Goal: Check status: Check status

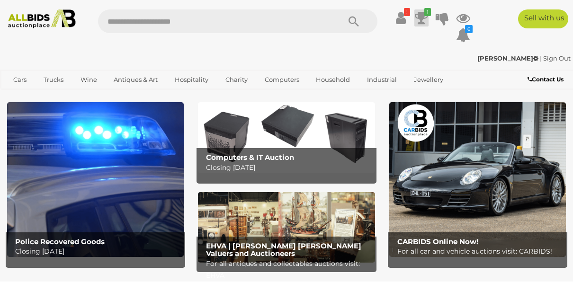
click at [421, 17] on icon at bounding box center [421, 17] width 13 height 17
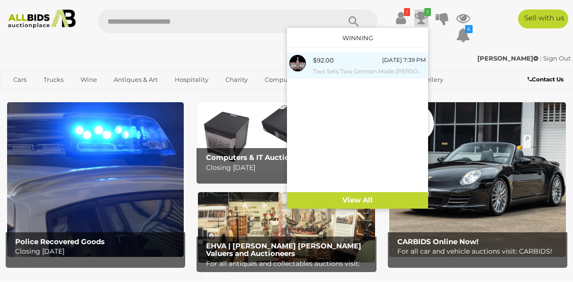
click at [362, 64] on div "$92.00 Today 7:39 PM Two Sets Two German Made Riedel Crystal Vinum Sauvignon Bl…" at bounding box center [369, 65] width 113 height 21
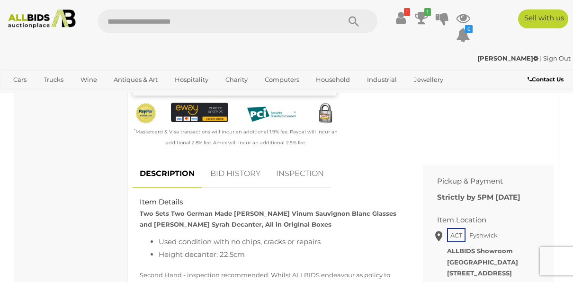
scroll to position [334, 0]
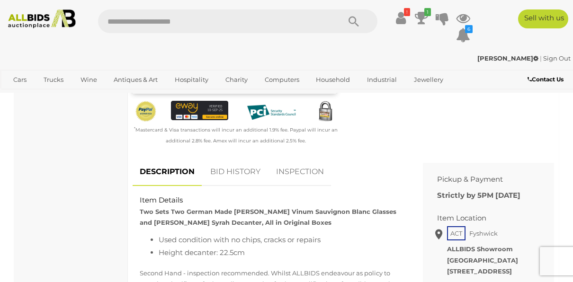
click at [224, 171] on link "BID HISTORY" at bounding box center [235, 172] width 64 height 28
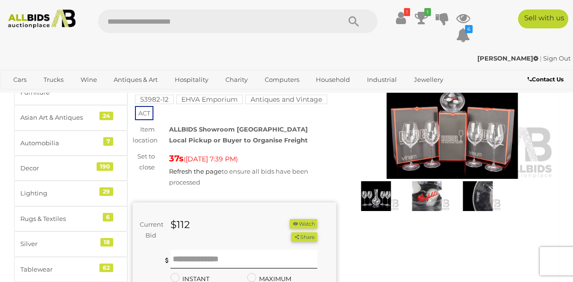
scroll to position [68, 0]
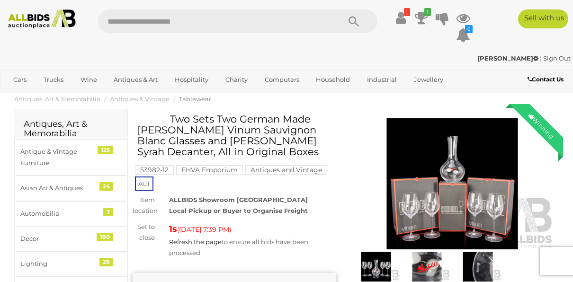
scroll to position [68, 0]
